Goal: Check status: Check status

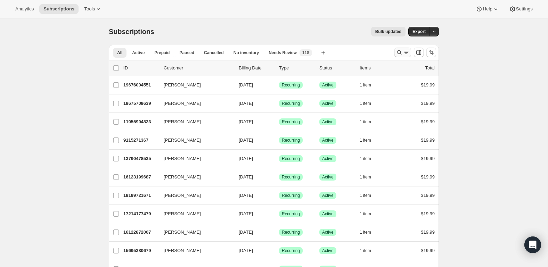
click at [406, 52] on icon "Search and filter results" at bounding box center [406, 52] width 7 height 7
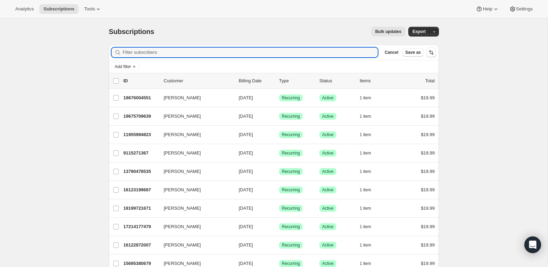
paste input "[EMAIL_ADDRESS][DOMAIN_NAME]"
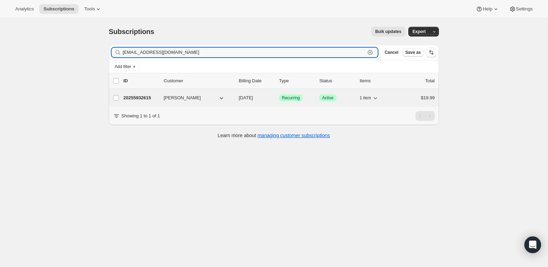
type input "[EMAIL_ADDRESS][DOMAIN_NAME]"
click at [146, 96] on p "20255932615" at bounding box center [140, 97] width 35 height 7
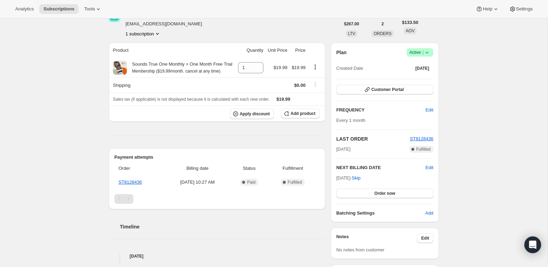
scroll to position [45, 0]
